Goal: Information Seeking & Learning: Find contact information

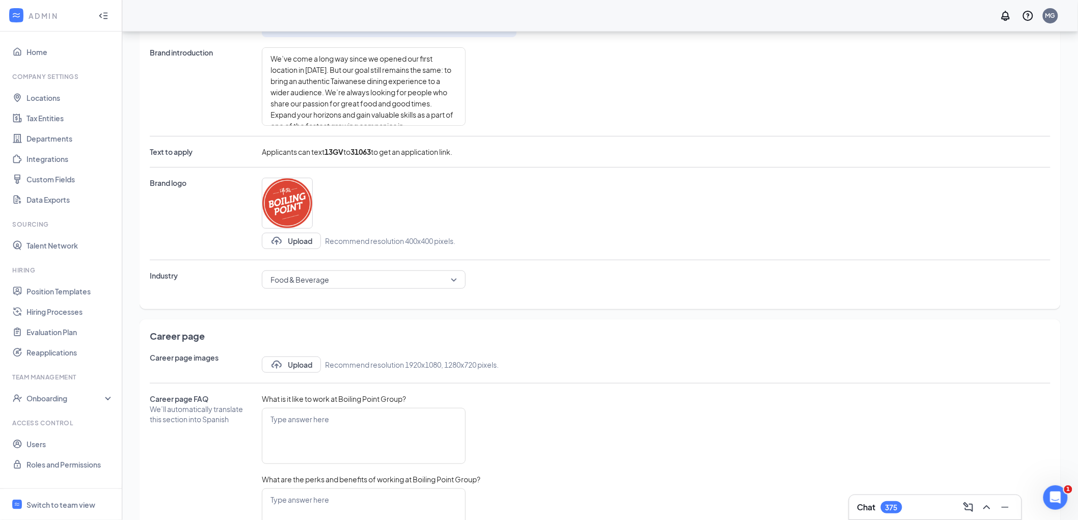
scroll to position [170, 0]
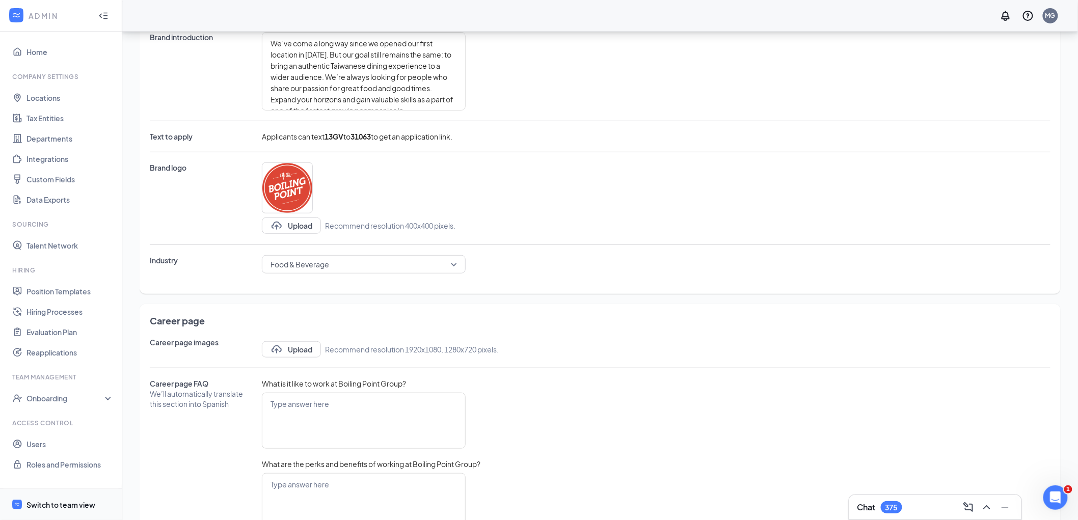
click at [63, 502] on div "Switch to team view" at bounding box center [60, 505] width 69 height 10
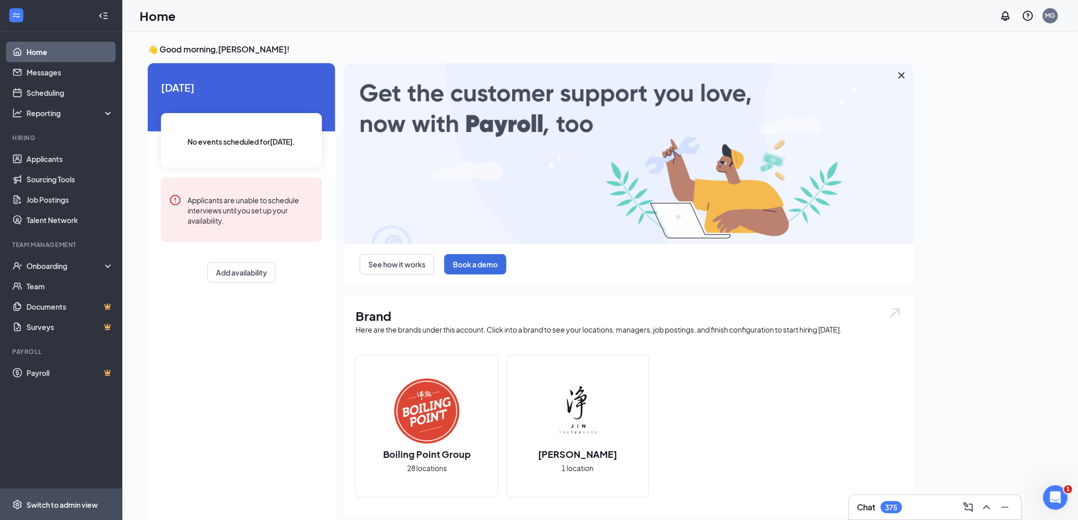
click at [53, 500] on div "Switch to admin view" at bounding box center [61, 505] width 71 height 10
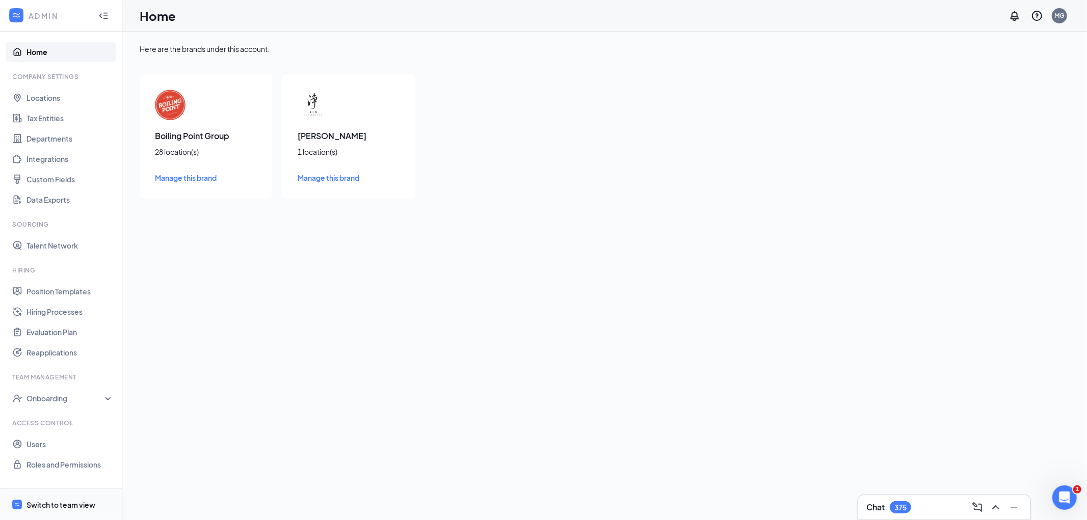
click at [67, 504] on div "Switch to team view" at bounding box center [60, 505] width 69 height 10
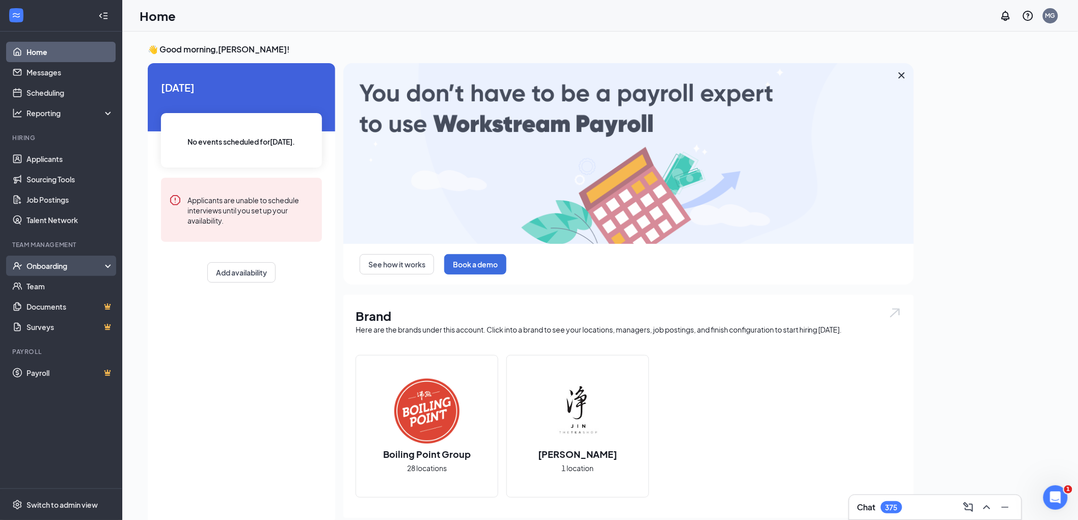
click at [71, 266] on div "Onboarding" at bounding box center [65, 266] width 78 height 10
click at [72, 283] on link "Overview" at bounding box center [69, 286] width 87 height 20
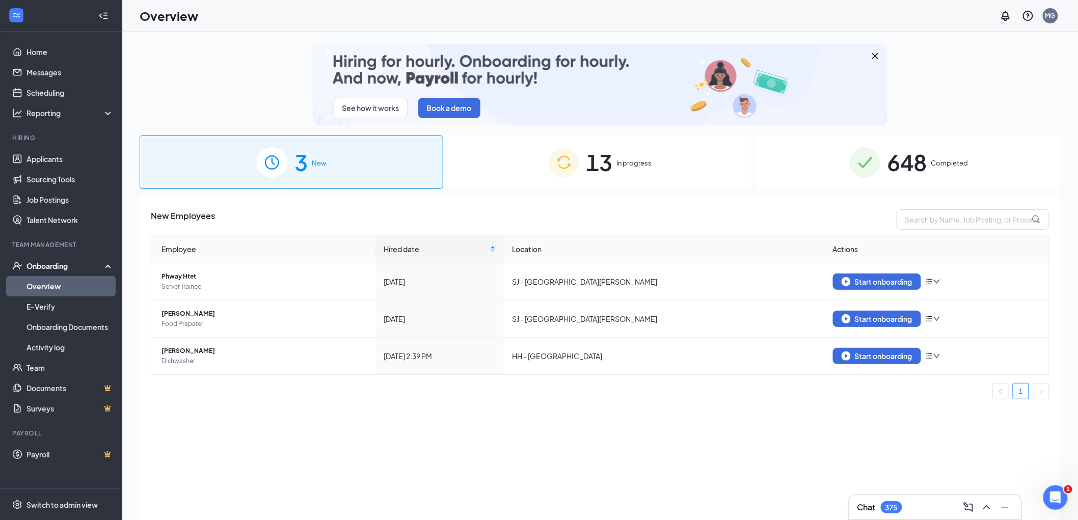
click at [638, 154] on div "13 In progress" at bounding box center [600, 162] width 304 height 53
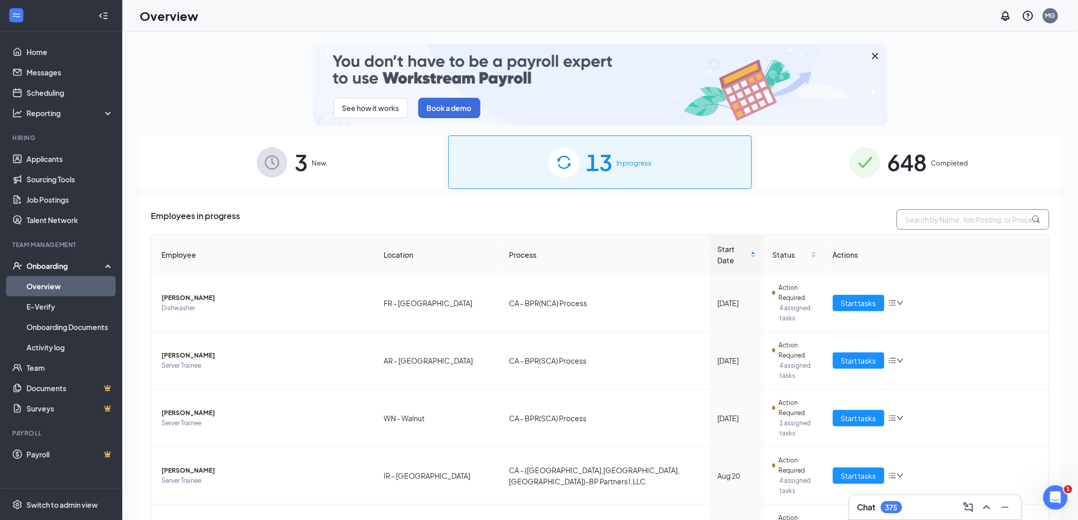
click at [929, 222] on input "text" at bounding box center [973, 219] width 153 height 20
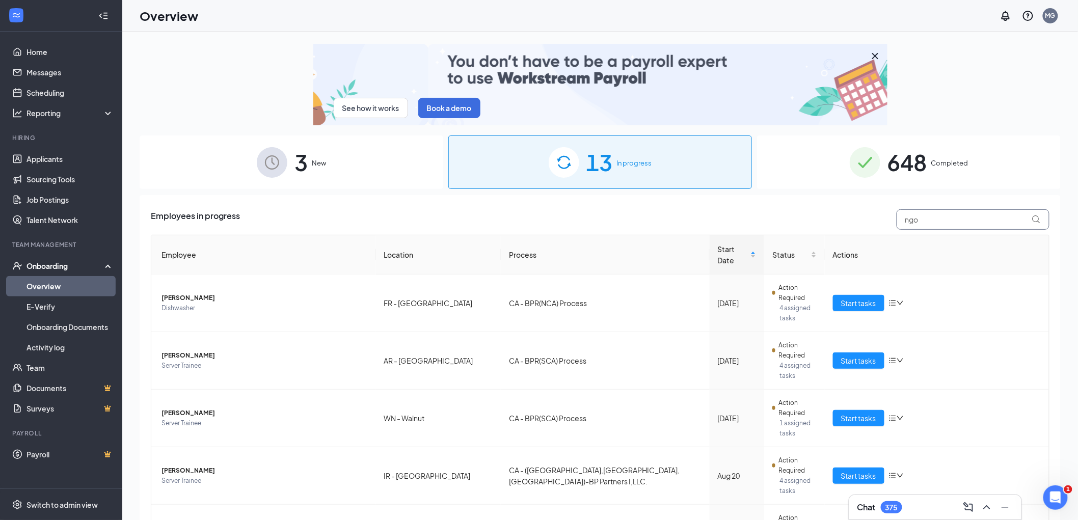
type input "ngo"
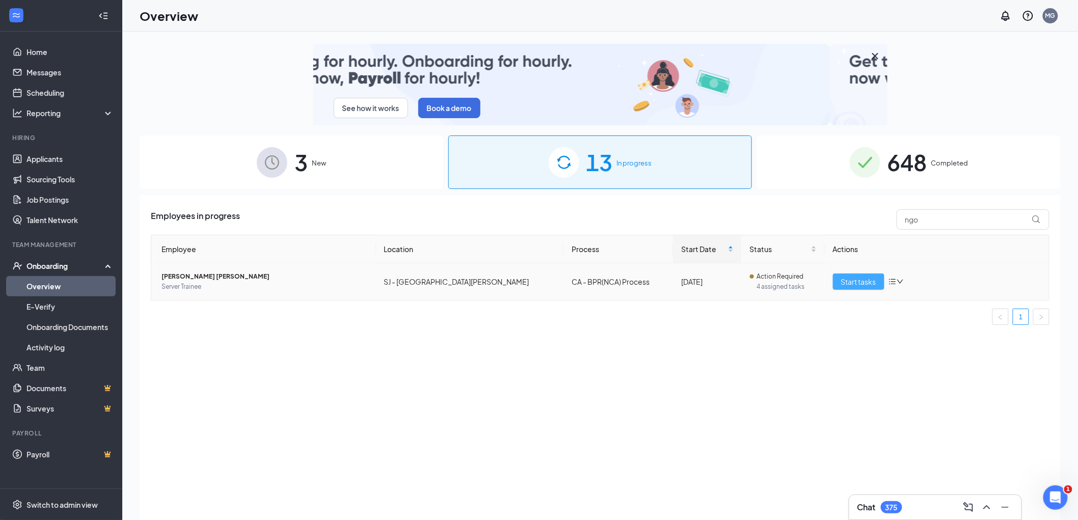
click at [860, 278] on span "Start tasks" at bounding box center [858, 281] width 35 height 11
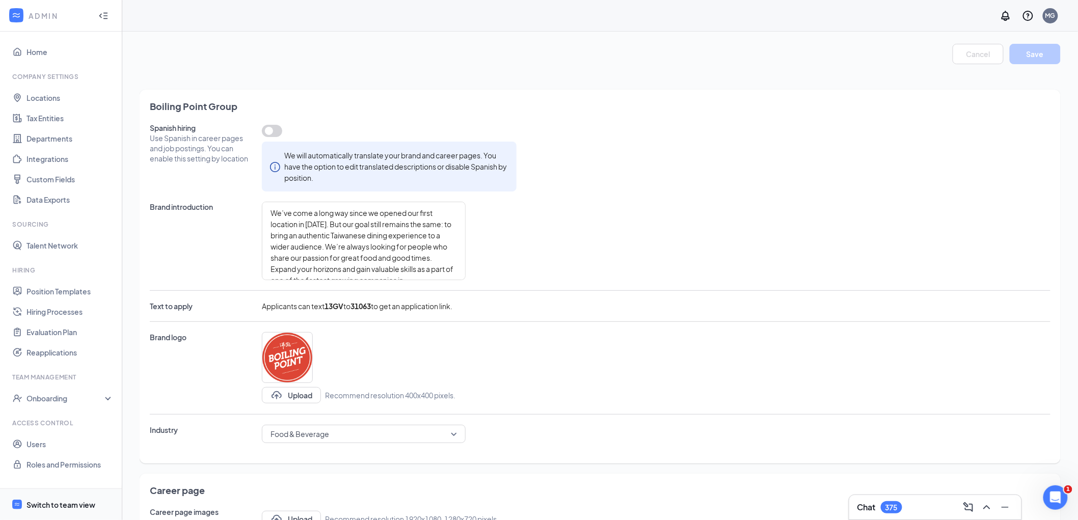
click at [38, 506] on div "Switch to team view" at bounding box center [60, 505] width 69 height 10
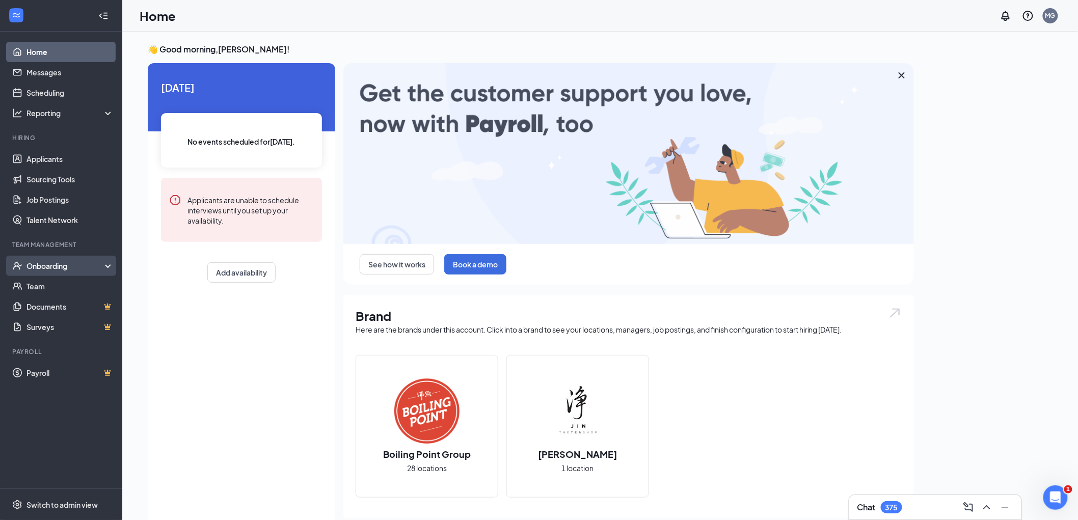
drag, startPoint x: 23, startPoint y: 268, endPoint x: 32, endPoint y: 273, distance: 10.0
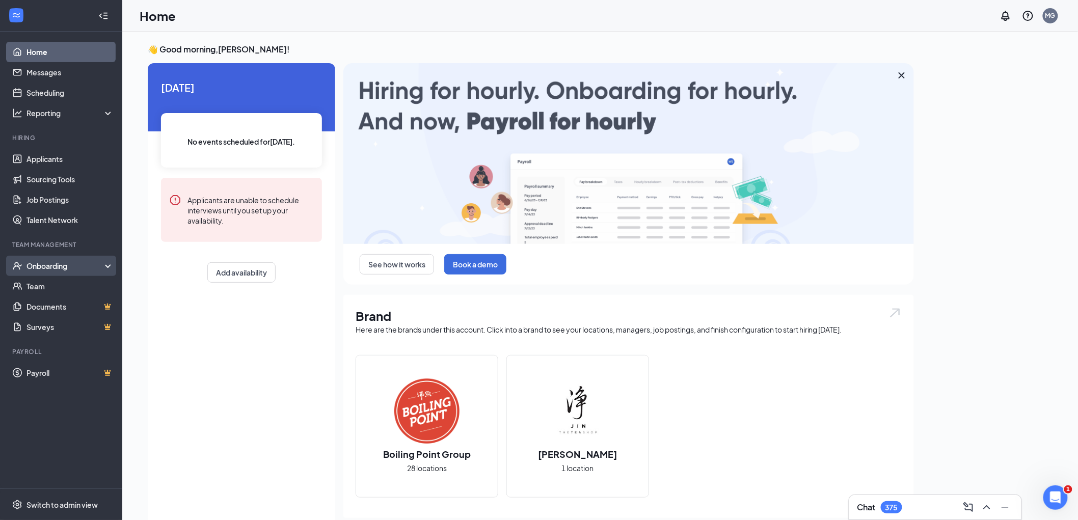
click at [23, 268] on div "Onboarding" at bounding box center [61, 266] width 122 height 20
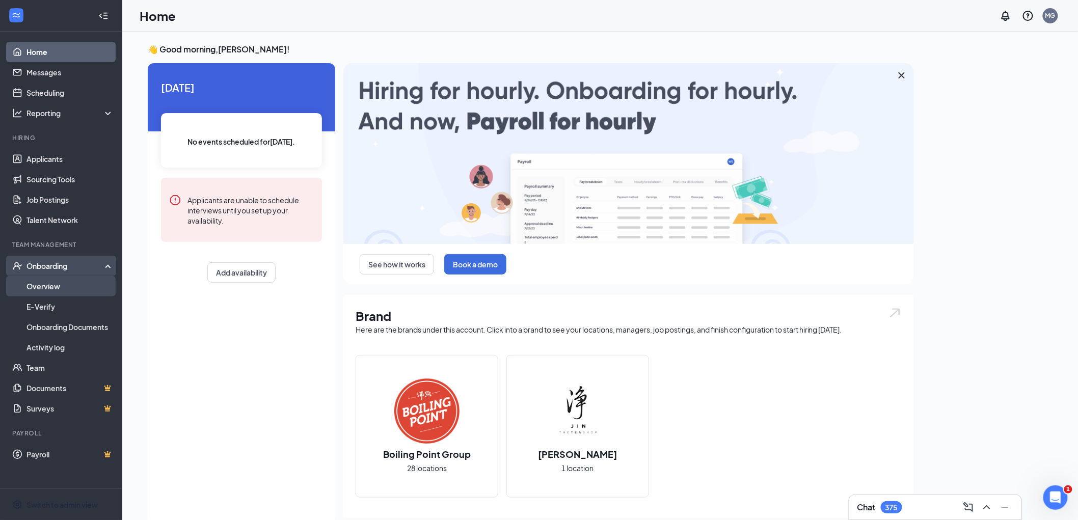
click at [49, 284] on link "Overview" at bounding box center [69, 286] width 87 height 20
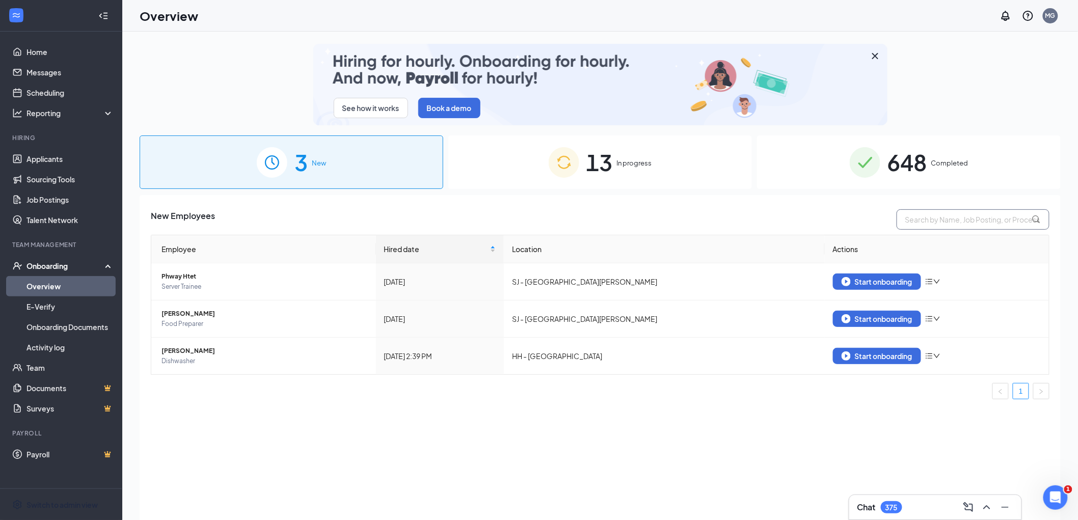
click at [958, 220] on input "text" at bounding box center [973, 219] width 153 height 20
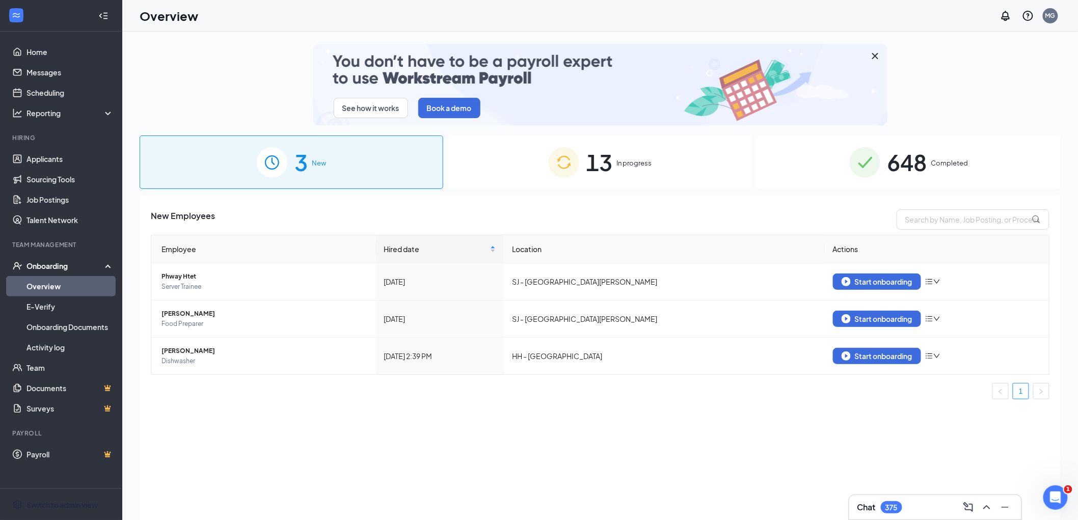
click at [651, 151] on div "13 In progress" at bounding box center [600, 162] width 304 height 53
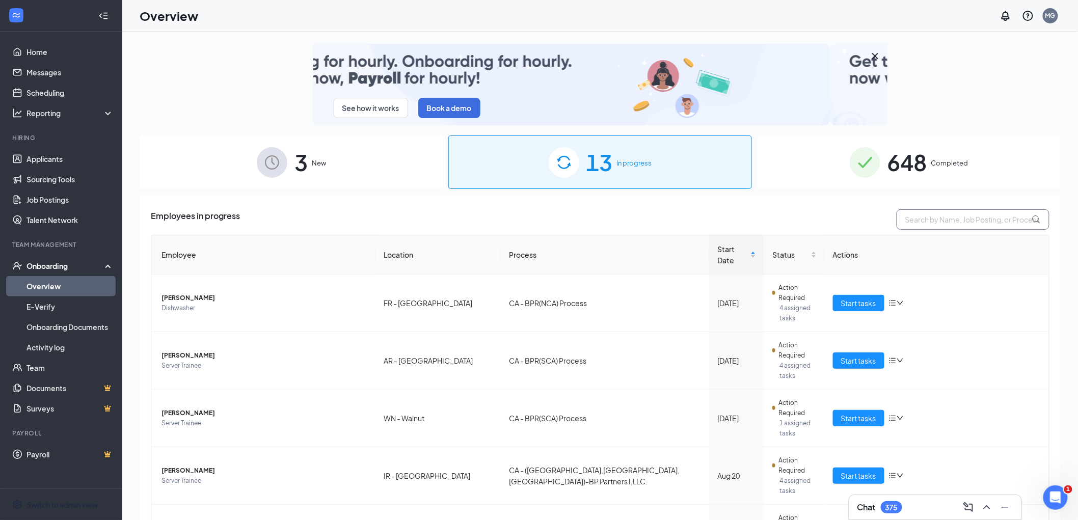
click at [943, 220] on input "text" at bounding box center [973, 219] width 153 height 20
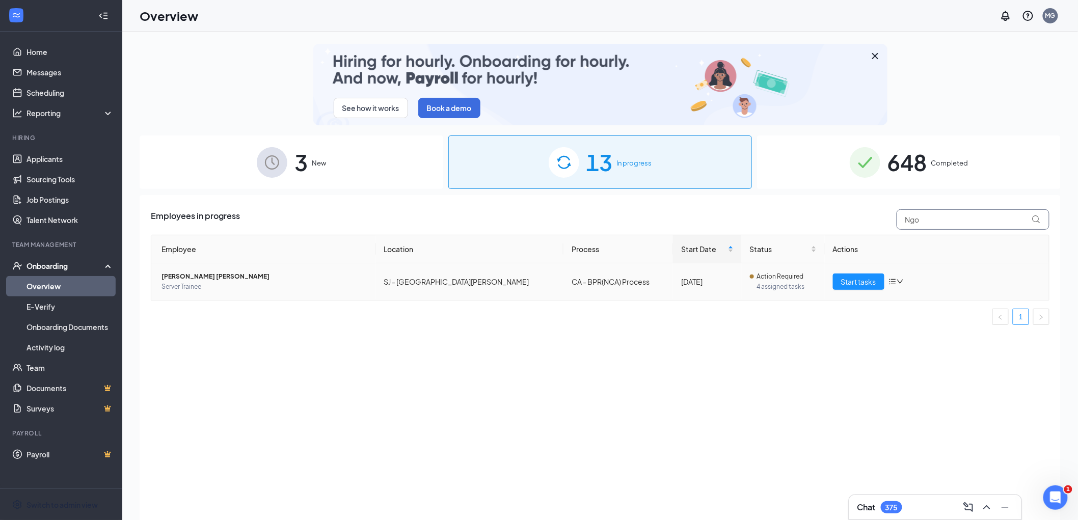
type input "Ngo"
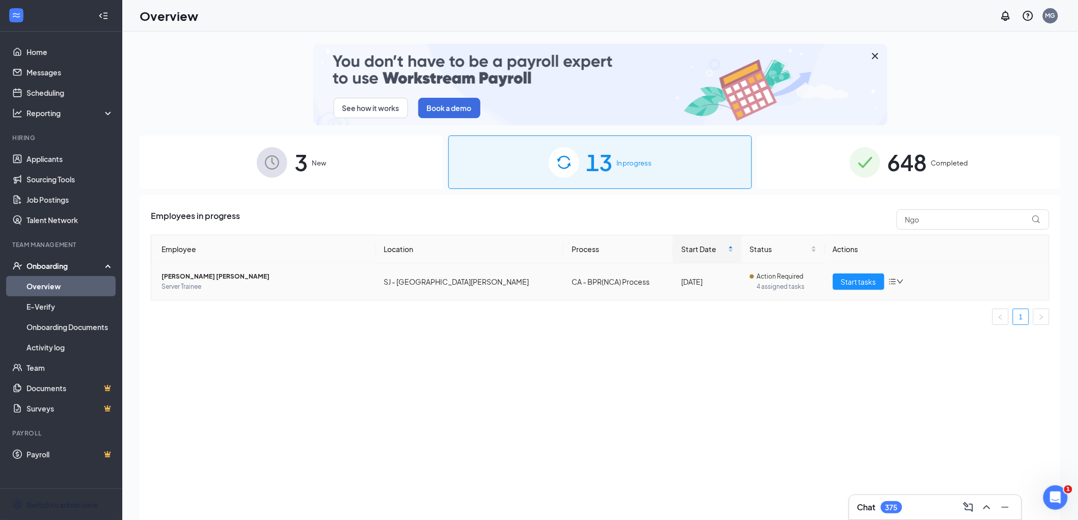
click at [210, 278] on span "[PERSON_NAME] [PERSON_NAME]" at bounding box center [265, 277] width 206 height 10
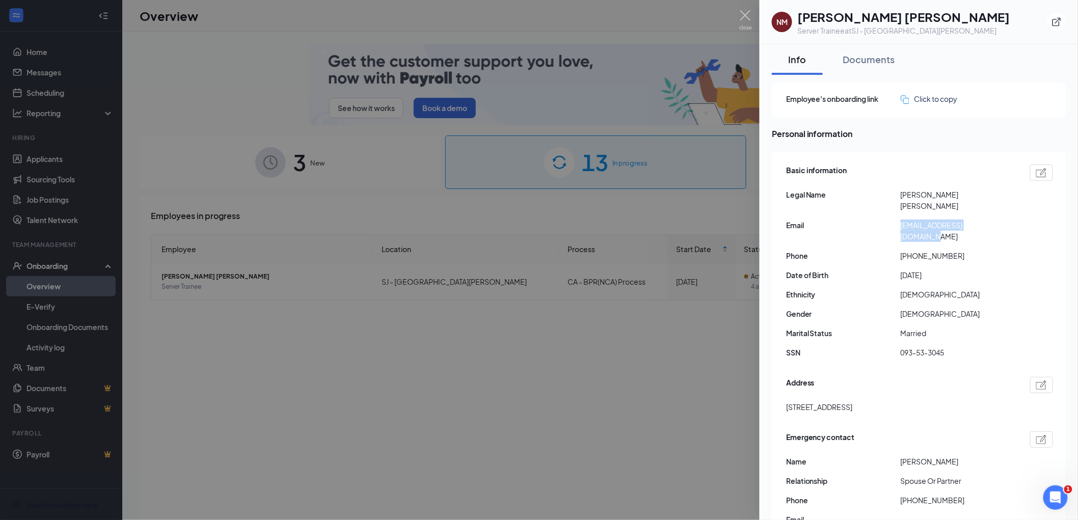
drag, startPoint x: 900, startPoint y: 215, endPoint x: 1011, endPoint y: 216, distance: 111.1
click at [1011, 220] on div "Email [EMAIL_ADDRESS][DOMAIN_NAME]" at bounding box center [919, 231] width 267 height 22
copy div "[EMAIL_ADDRESS][DOMAIN_NAME]"
click at [916, 37] on div "NM [PERSON_NAME] [PERSON_NAME] Server Trainee at [GEOGRAPHIC_DATA][PERSON_NAME]" at bounding box center [919, 22] width 318 height 44
drag, startPoint x: 926, startPoint y: 12, endPoint x: 792, endPoint y: 28, distance: 134.5
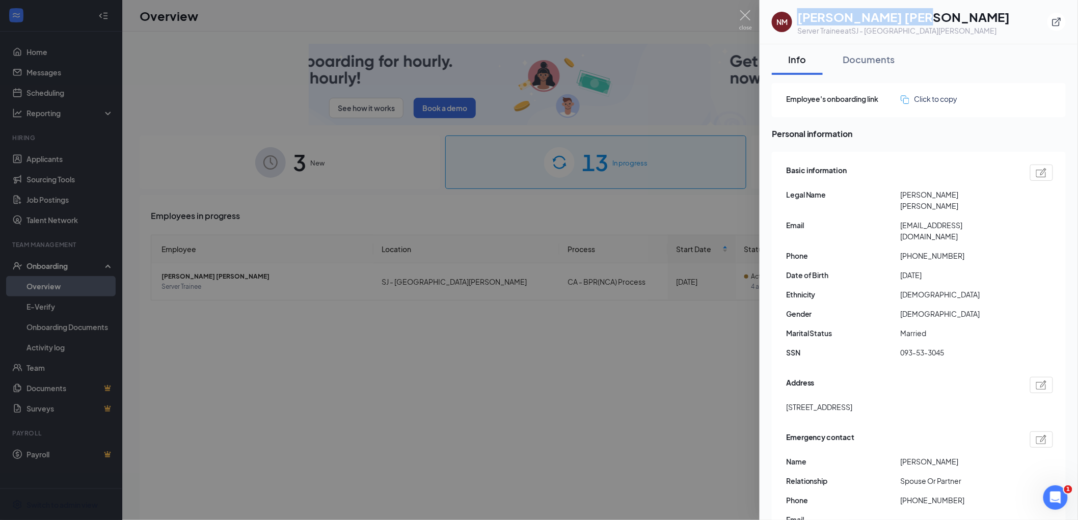
click at [792, 28] on div "NM [PERSON_NAME] [PERSON_NAME] Server Trainee at [GEOGRAPHIC_DATA][PERSON_NAME]" at bounding box center [919, 22] width 294 height 28
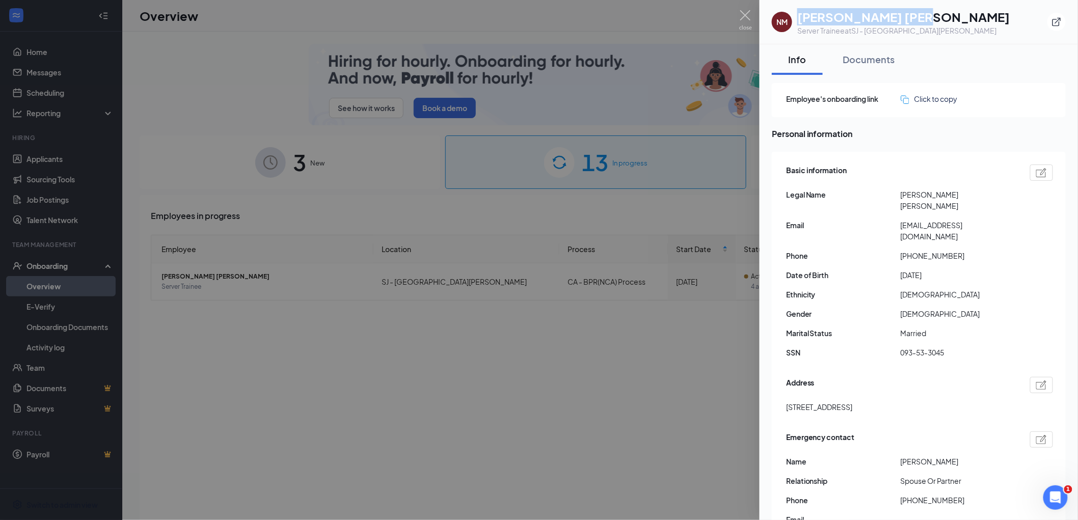
copy div "[PERSON_NAME] [PERSON_NAME]"
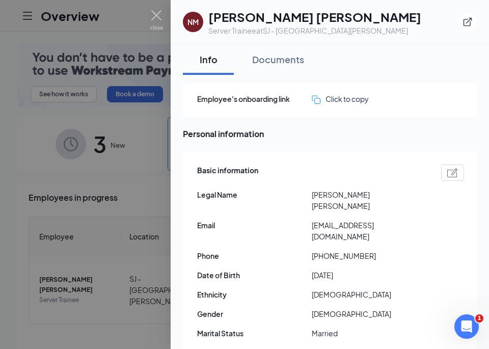
click at [330, 33] on div "NM [PERSON_NAME] [PERSON_NAME] Server Trainee at [GEOGRAPHIC_DATA][PERSON_NAME]" at bounding box center [330, 22] width 294 height 28
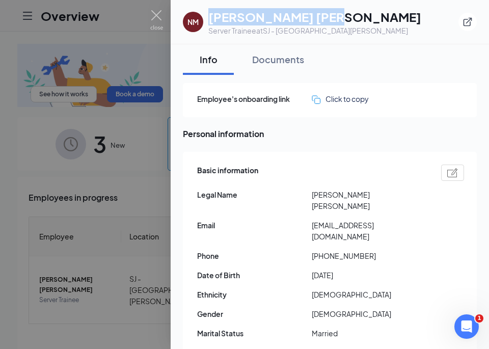
drag, startPoint x: 339, startPoint y: 21, endPoint x: 210, endPoint y: 23, distance: 128.9
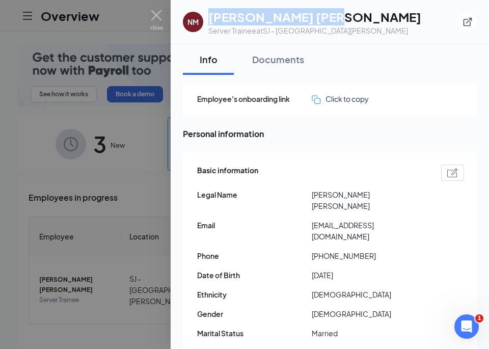
click at [210, 23] on div "NM [PERSON_NAME] [PERSON_NAME] Server Trainee at [GEOGRAPHIC_DATA][PERSON_NAME]" at bounding box center [330, 22] width 294 height 28
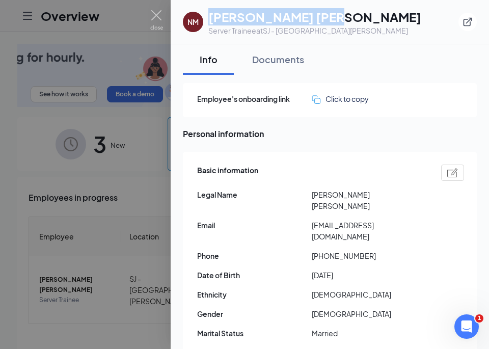
copy h1 "[PERSON_NAME] [PERSON_NAME]"
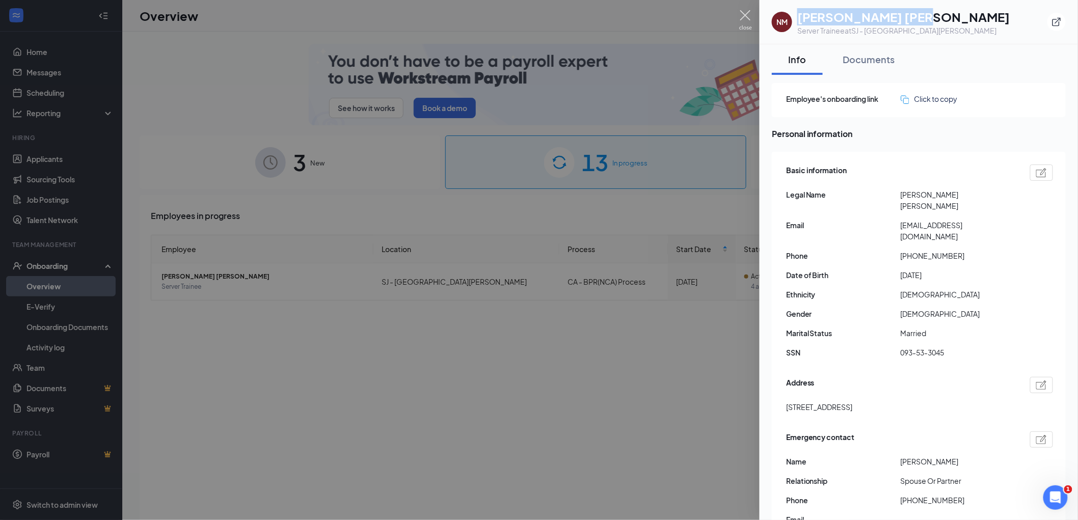
click at [743, 14] on img at bounding box center [745, 20] width 13 height 20
